Goal: Information Seeking & Learning: Learn about a topic

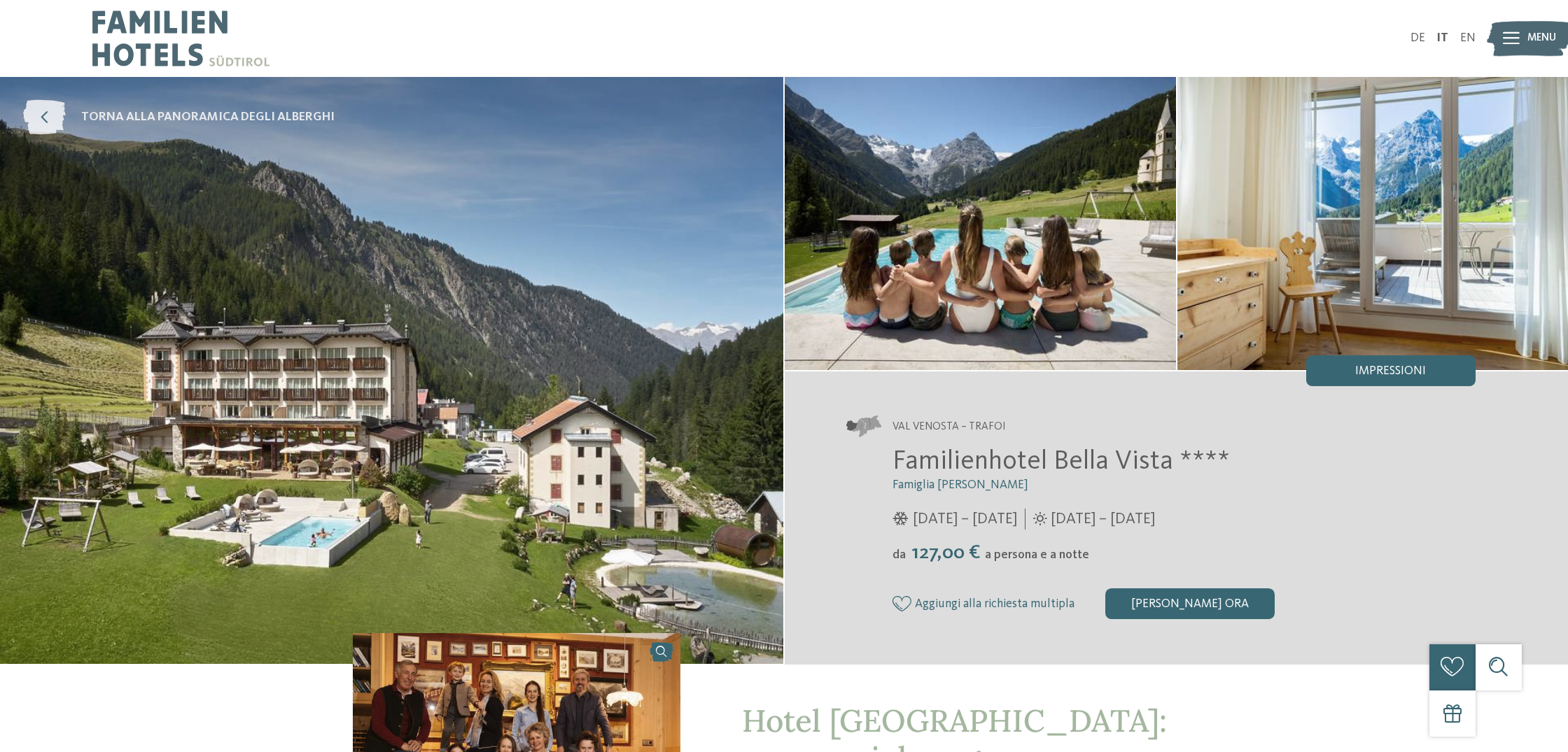
click at [35, 115] on icon at bounding box center [44, 117] width 43 height 35
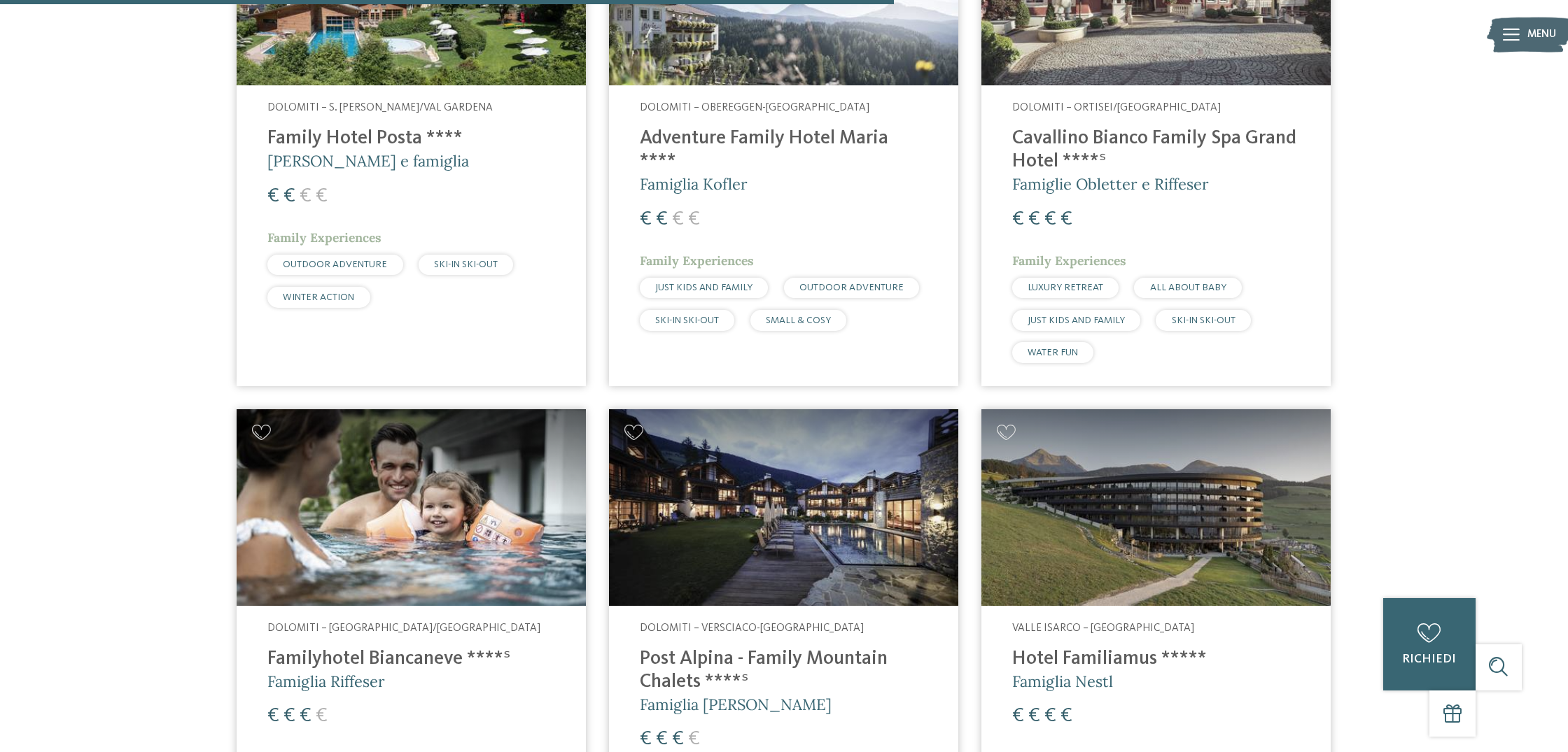
scroll to position [2573, 0]
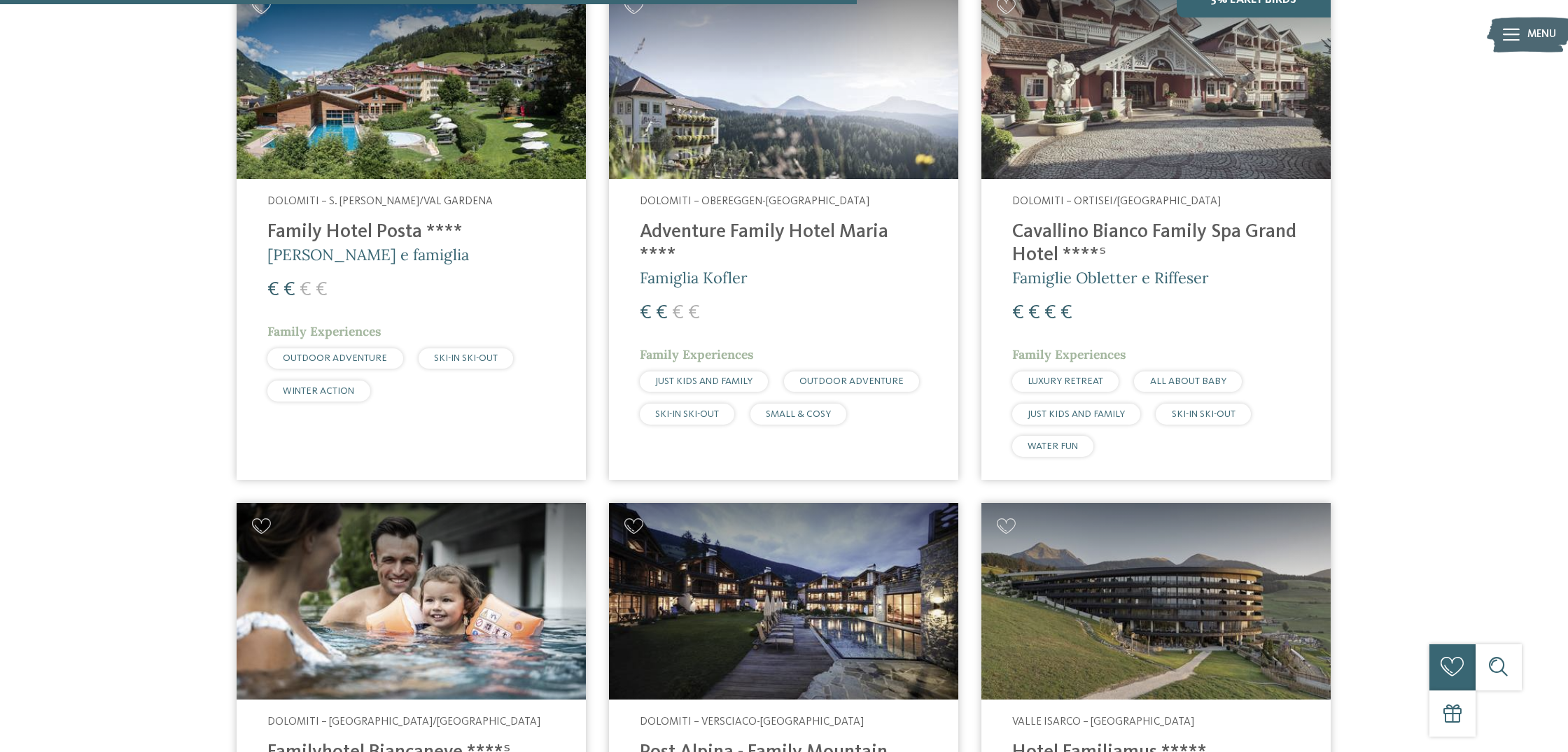
click at [737, 243] on h4 "Adventure Family Hotel Maria ****" at bounding box center [784, 244] width 288 height 46
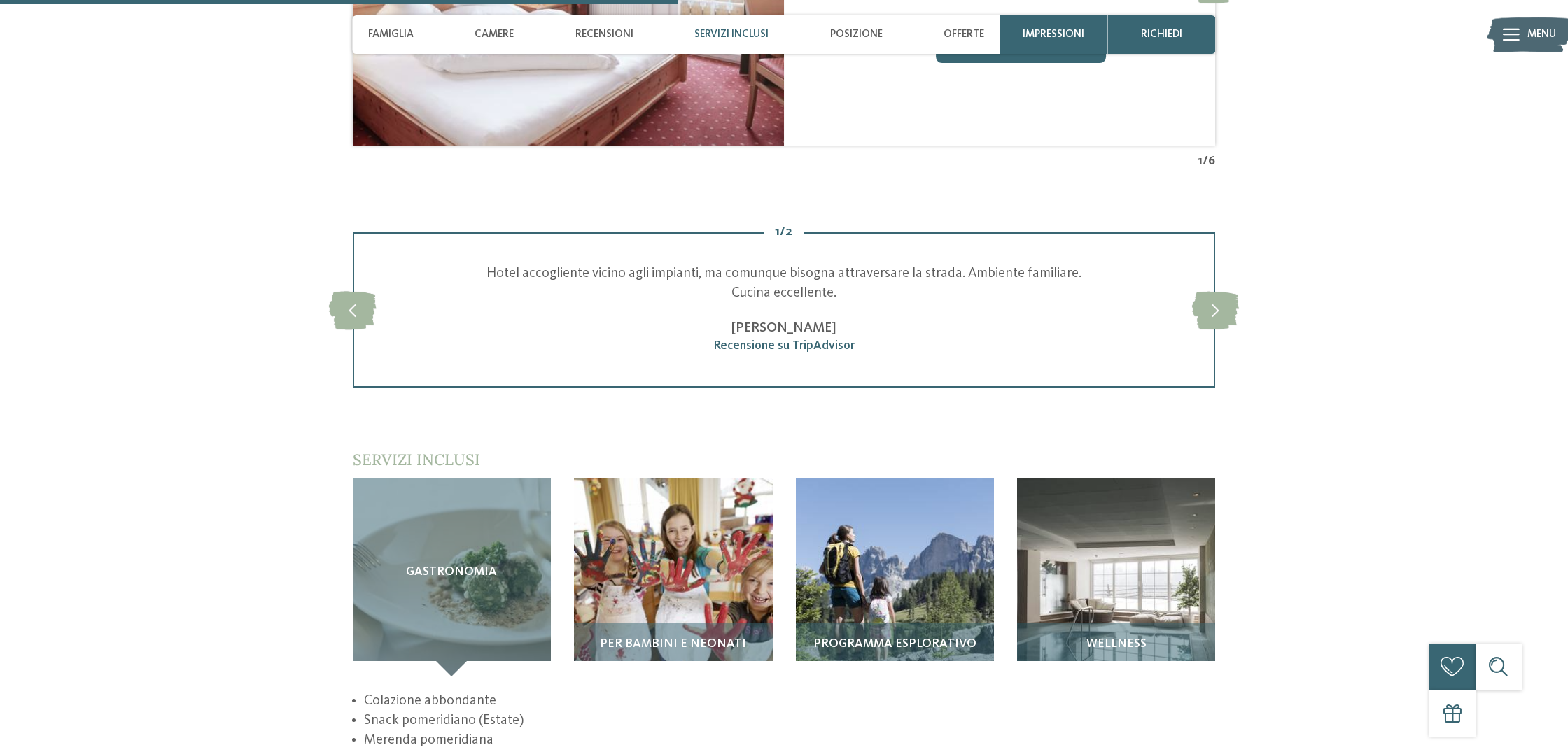
scroll to position [1959, 0]
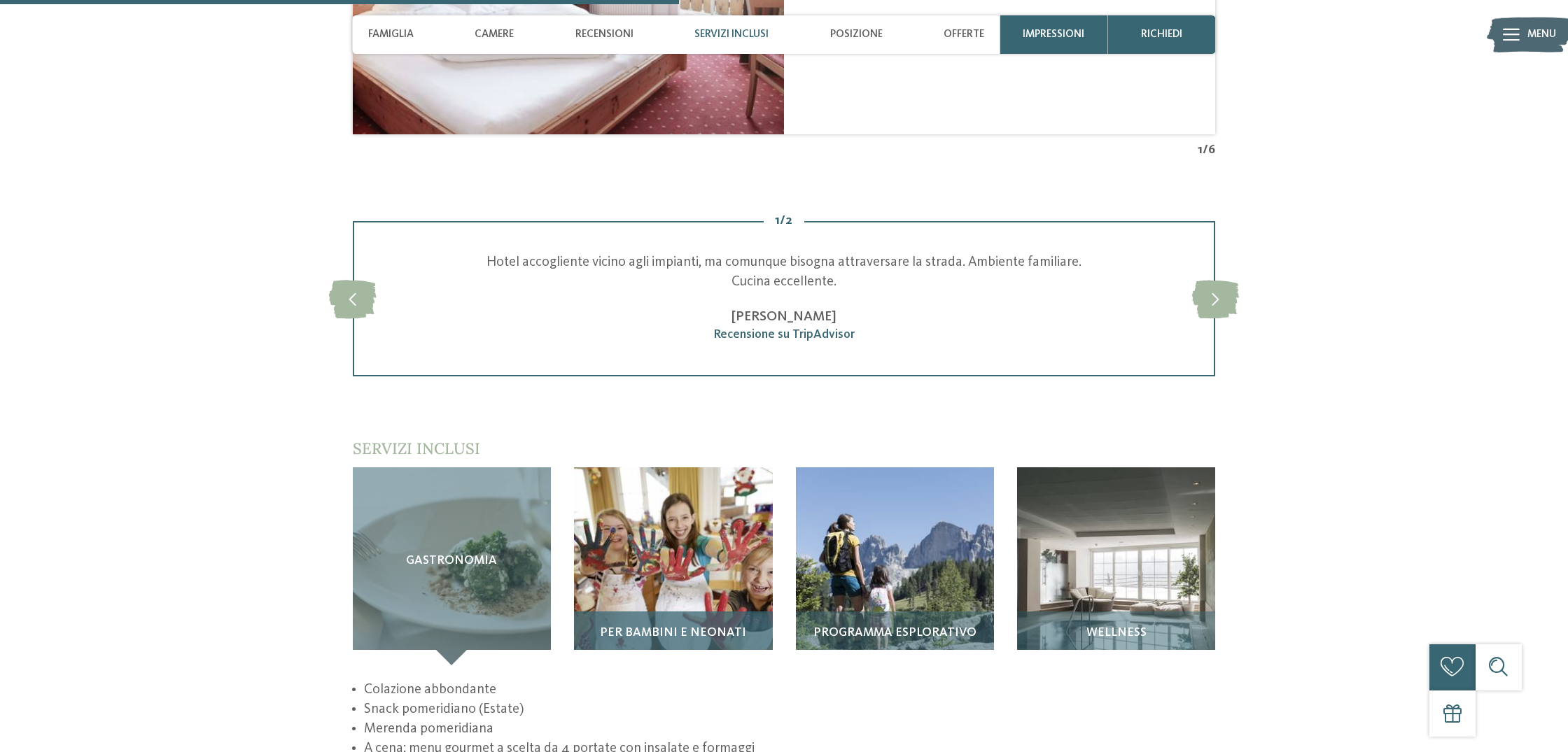
click at [684, 480] on img at bounding box center [674, 567] width 198 height 198
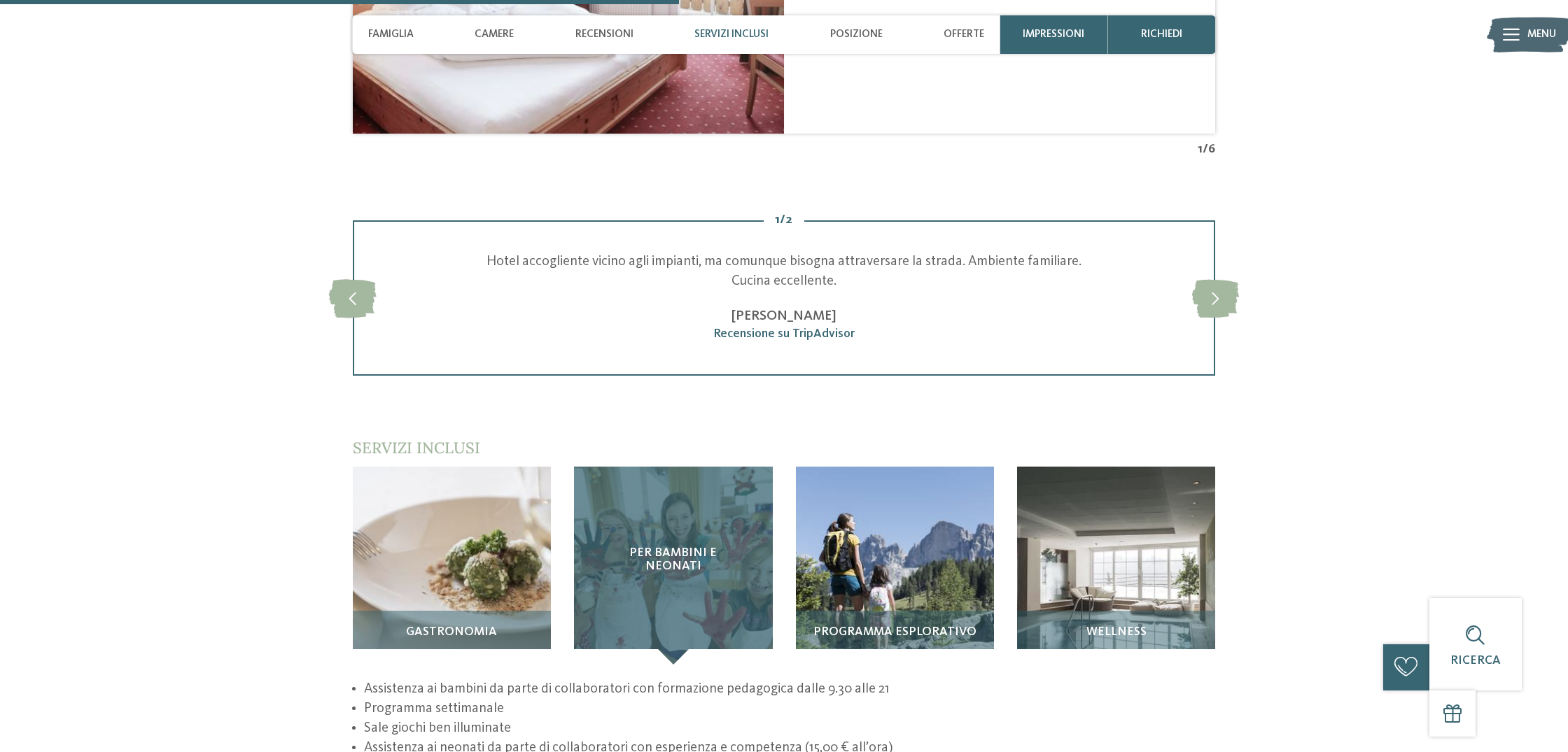
click at [685, 510] on div "Per bambini e neonati" at bounding box center [674, 566] width 198 height 198
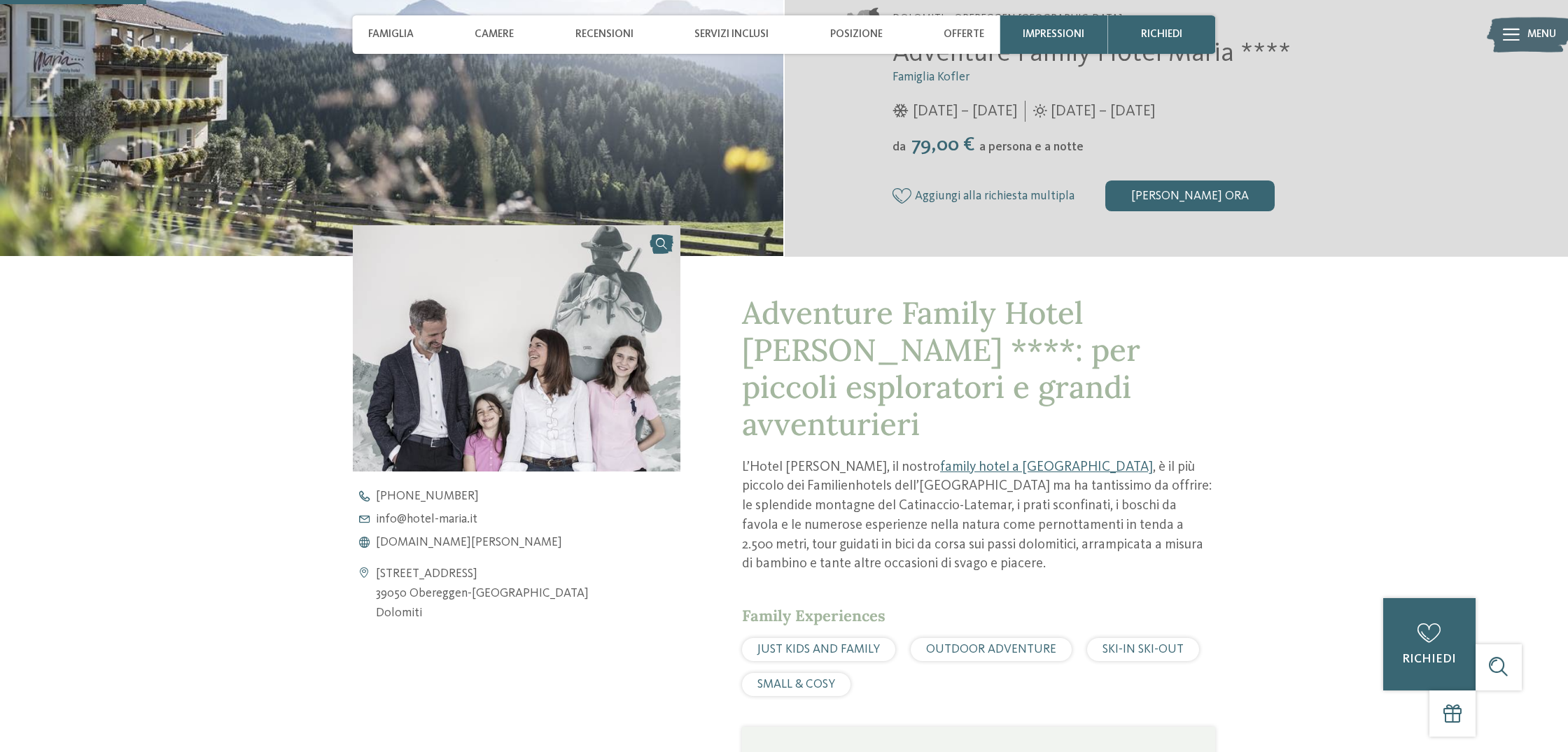
scroll to position [391, 0]
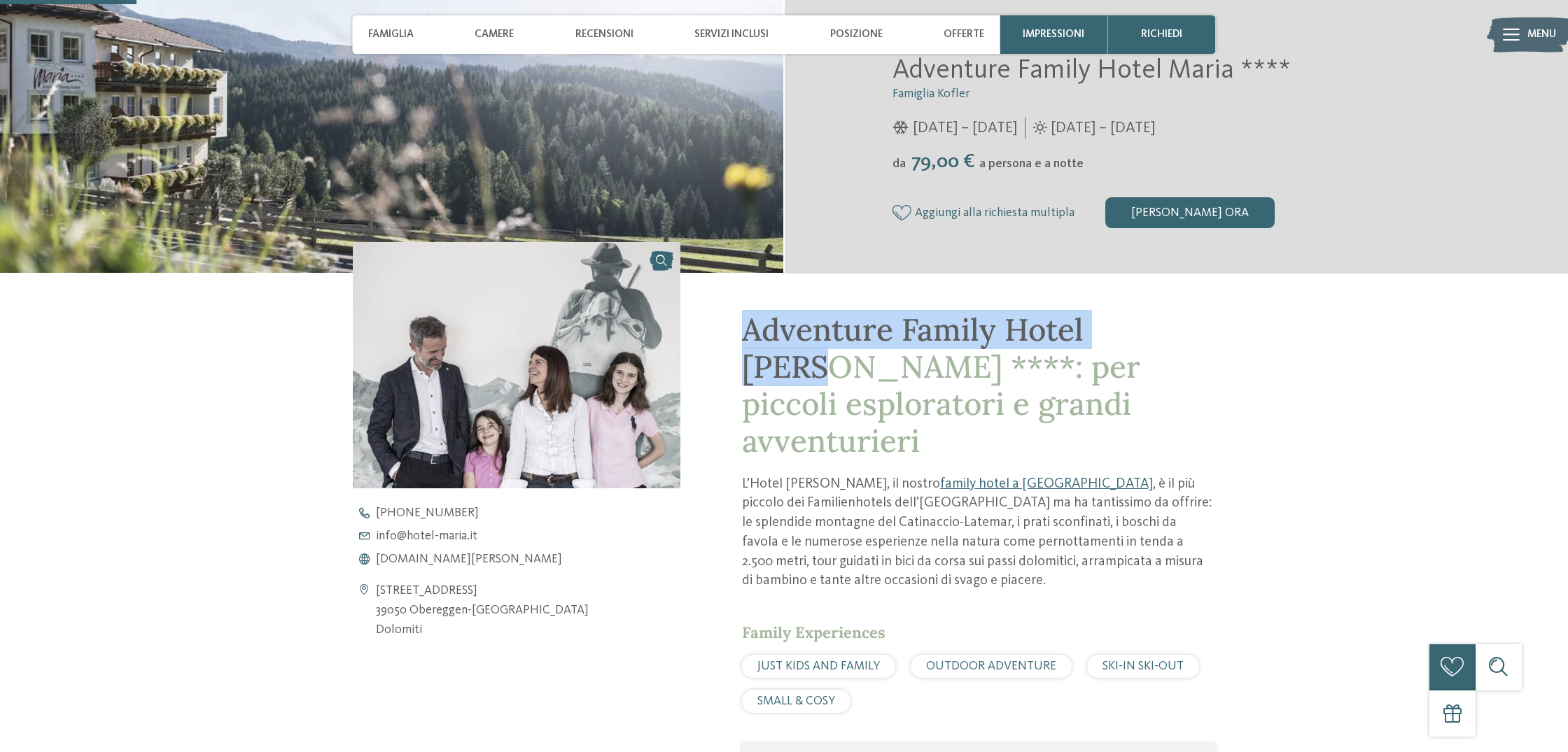
drag, startPoint x: 750, startPoint y: 339, endPoint x: 1250, endPoint y: 346, distance: 500.0
click at [1250, 346] on div "Adventure Family Hotel Maria ****: per piccoli esploratori e grandi avventurier…" at bounding box center [784, 672] width 1048 height 798
copy span "Adventure Family Hotel Maria"
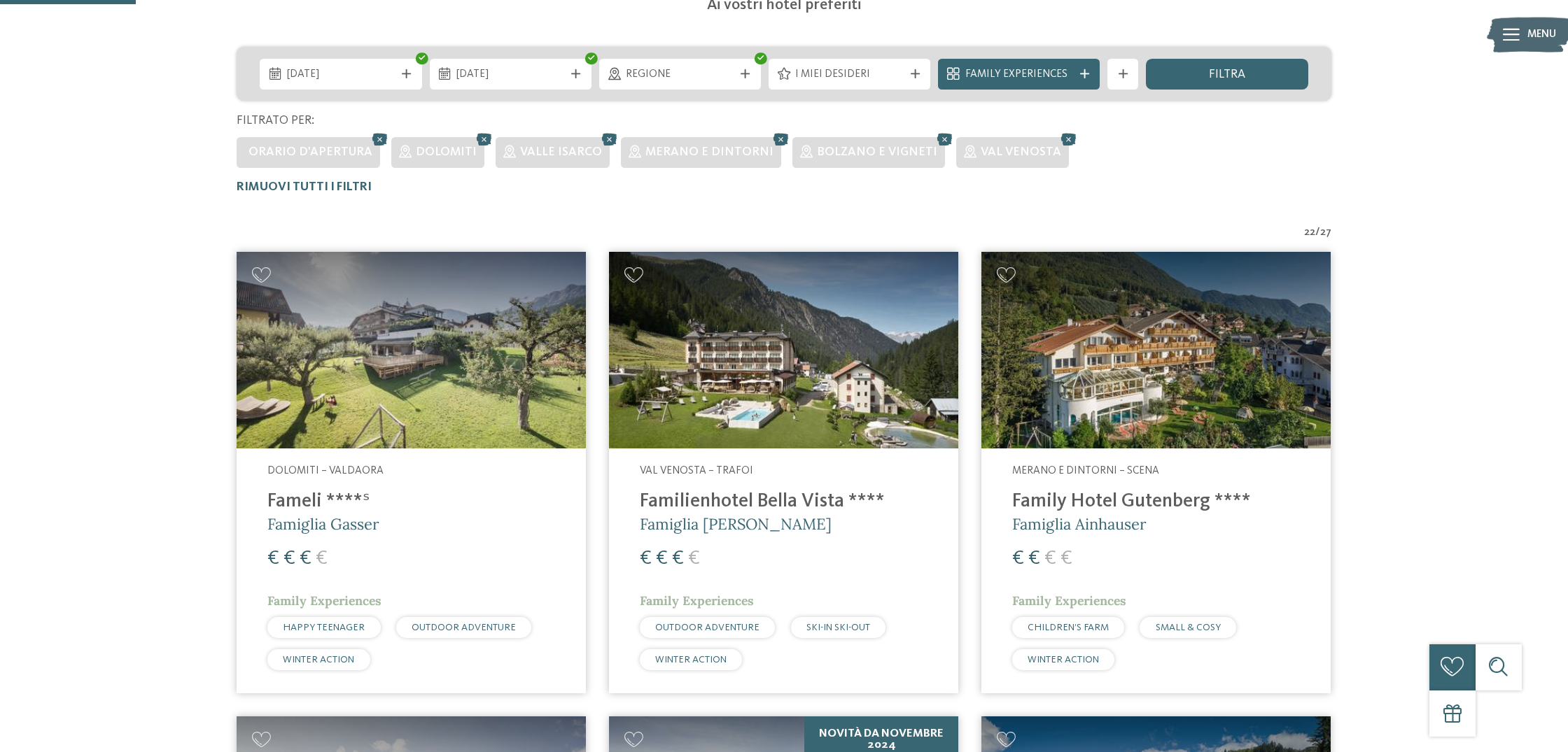
scroll to position [512, 0]
